Goal: Task Accomplishment & Management: Use online tool/utility

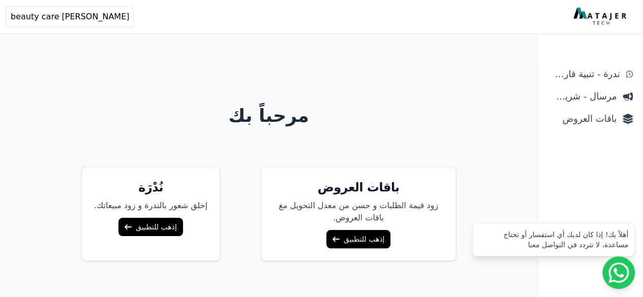
click at [465, 70] on div "مرحباً بك باقات العروض زود قيمة الطلبات و حسن من معدل التحويل مغ باقات العروض. …" at bounding box center [269, 189] width 520 height 297
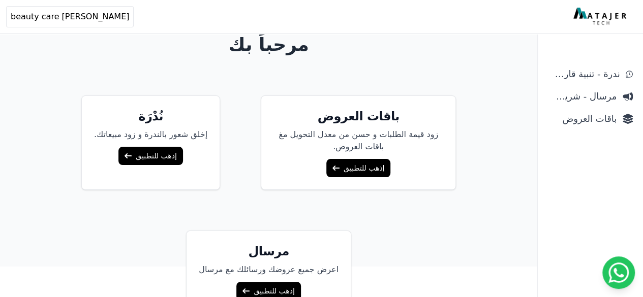
scroll to position [86, 0]
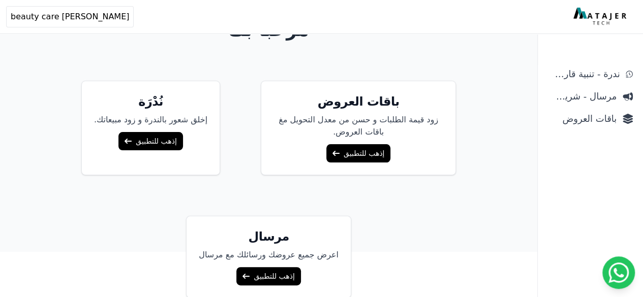
click at [363, 153] on link "إذهب للتطبيق" at bounding box center [358, 153] width 64 height 18
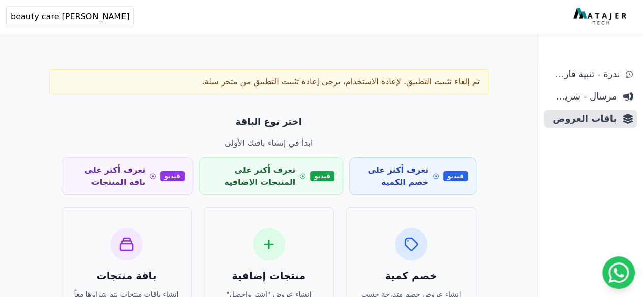
click at [401, 119] on p "اختر نوع الباقة" at bounding box center [269, 122] width 415 height 14
click at [42, 16] on span "[PERSON_NAME] beauty care" at bounding box center [70, 17] width 118 height 12
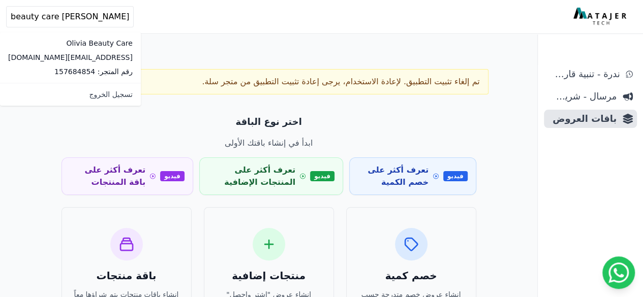
click at [168, 30] on div "Open sidebar Open user menu [PERSON_NAME] beauty care [PERSON_NAME] Beauty Care…" at bounding box center [321, 17] width 643 height 34
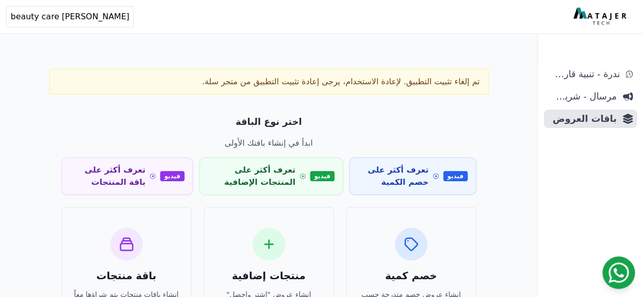
click at [619, 274] on icon at bounding box center [618, 273] width 20 height 20
